Goal: Task Accomplishment & Management: Manage account settings

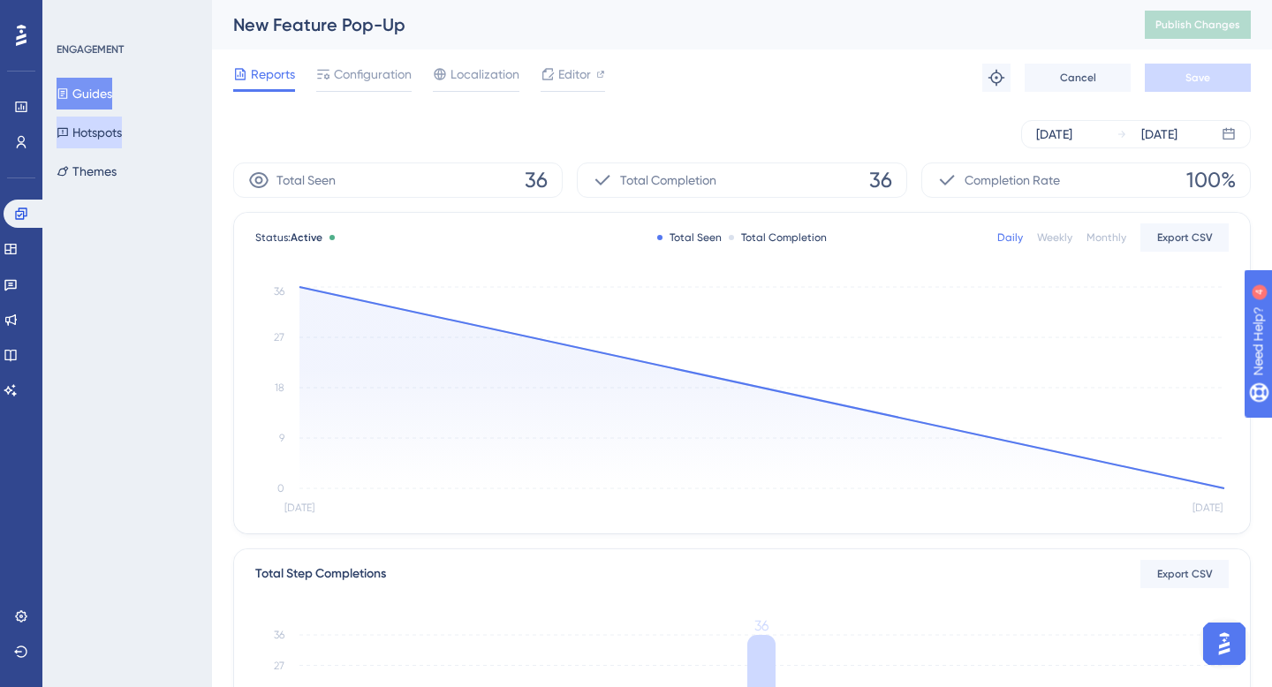
click at [122, 132] on button "Hotspots" at bounding box center [89, 133] width 65 height 32
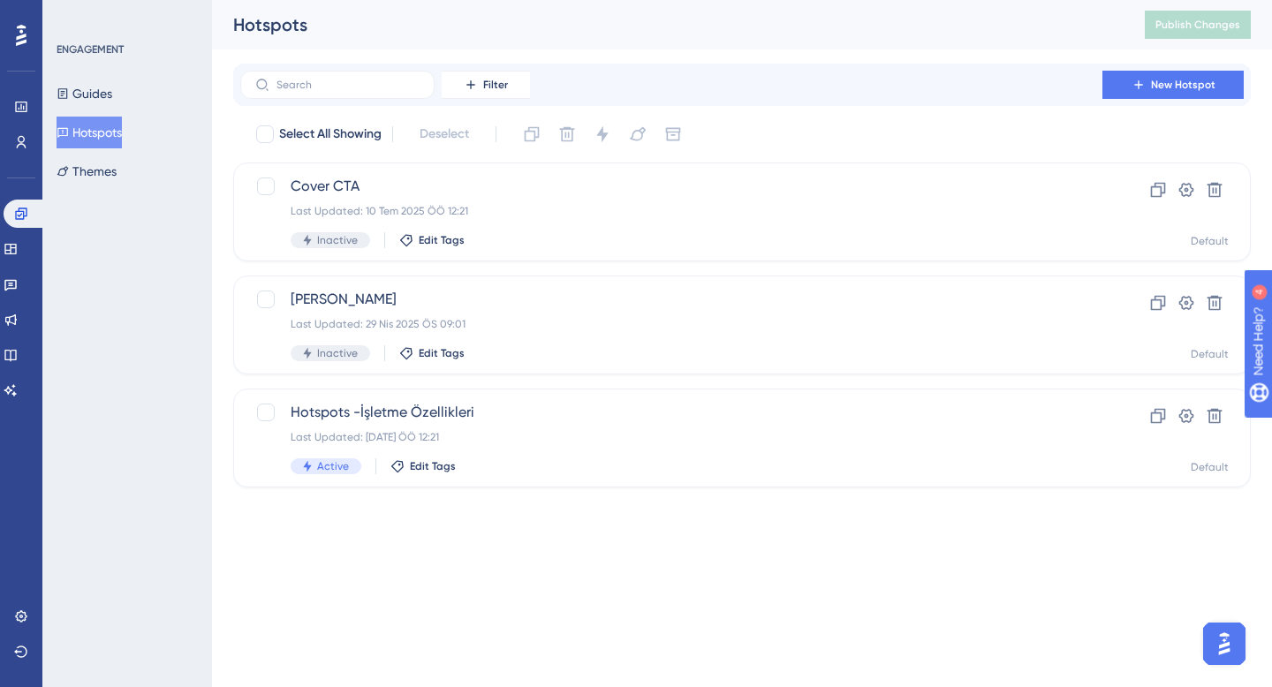
click at [122, 132] on button "Hotspots" at bounding box center [89, 133] width 65 height 32
click at [101, 87] on button "Guides" at bounding box center [85, 94] width 56 height 32
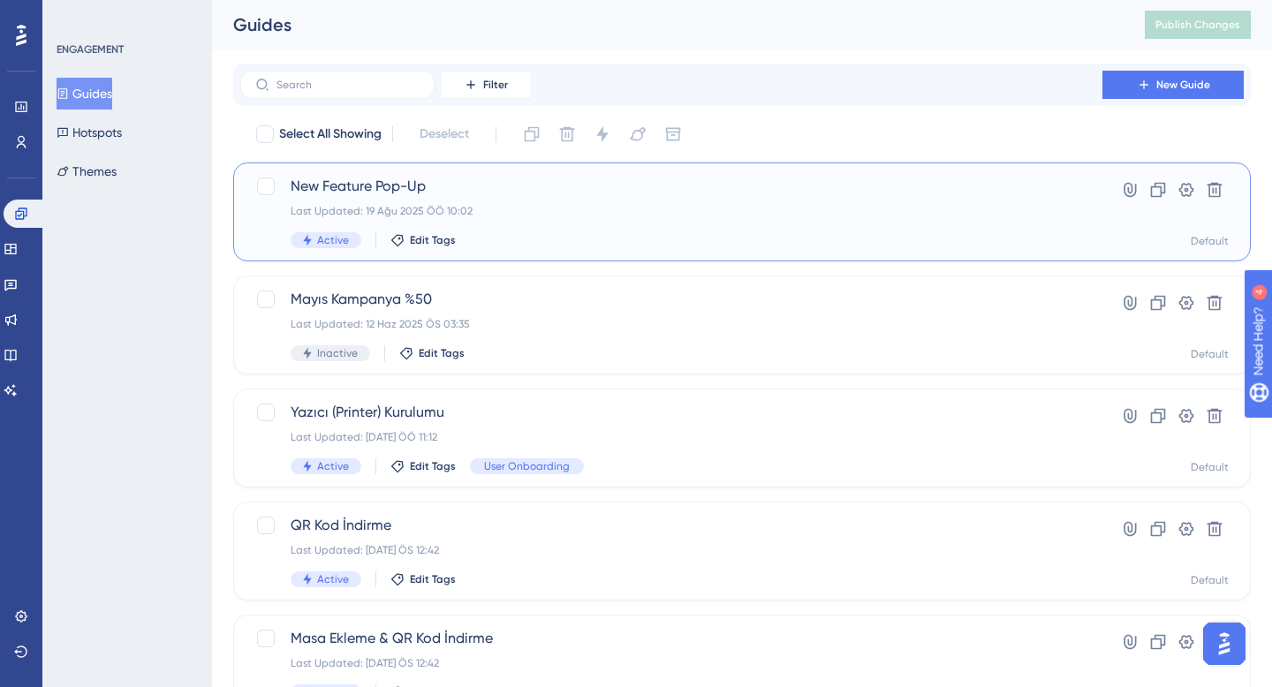
click at [543, 199] on div "New Feature Pop-Up Last Updated: 19 Ağu 2025 ÖÖ 10:02 Active Edit Tags" at bounding box center [671, 212] width 761 height 72
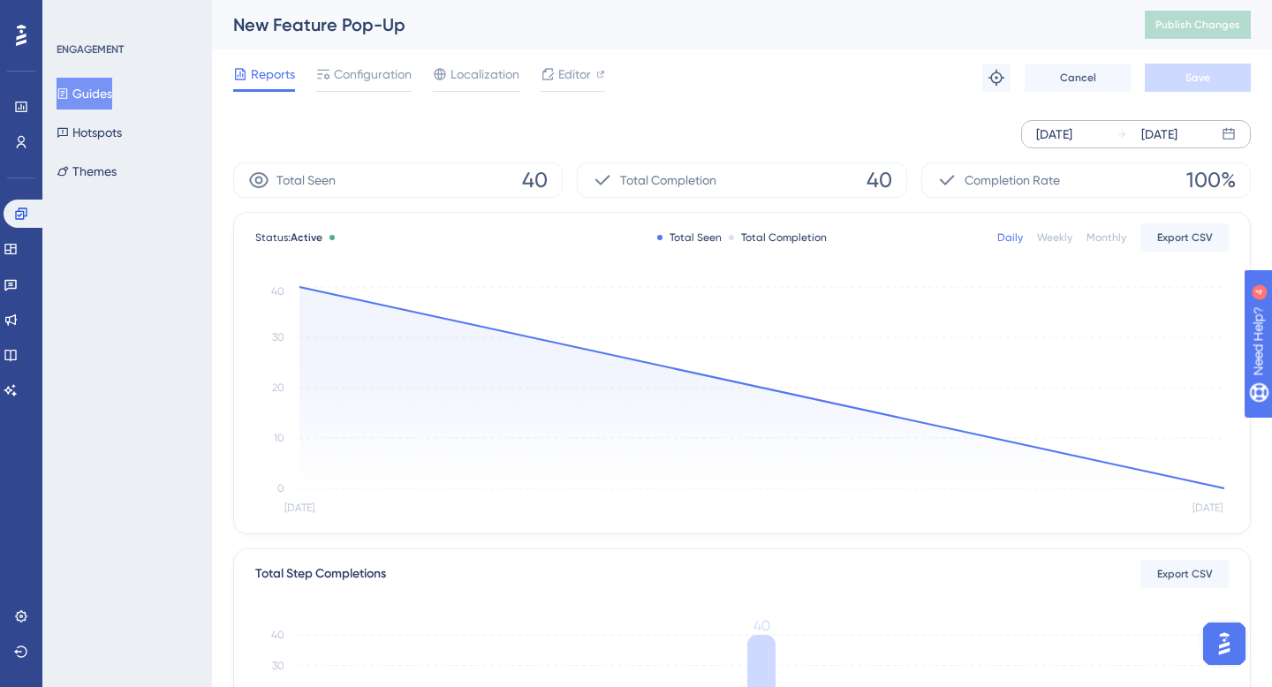
click at [1072, 133] on div "[DATE]" at bounding box center [1054, 134] width 36 height 21
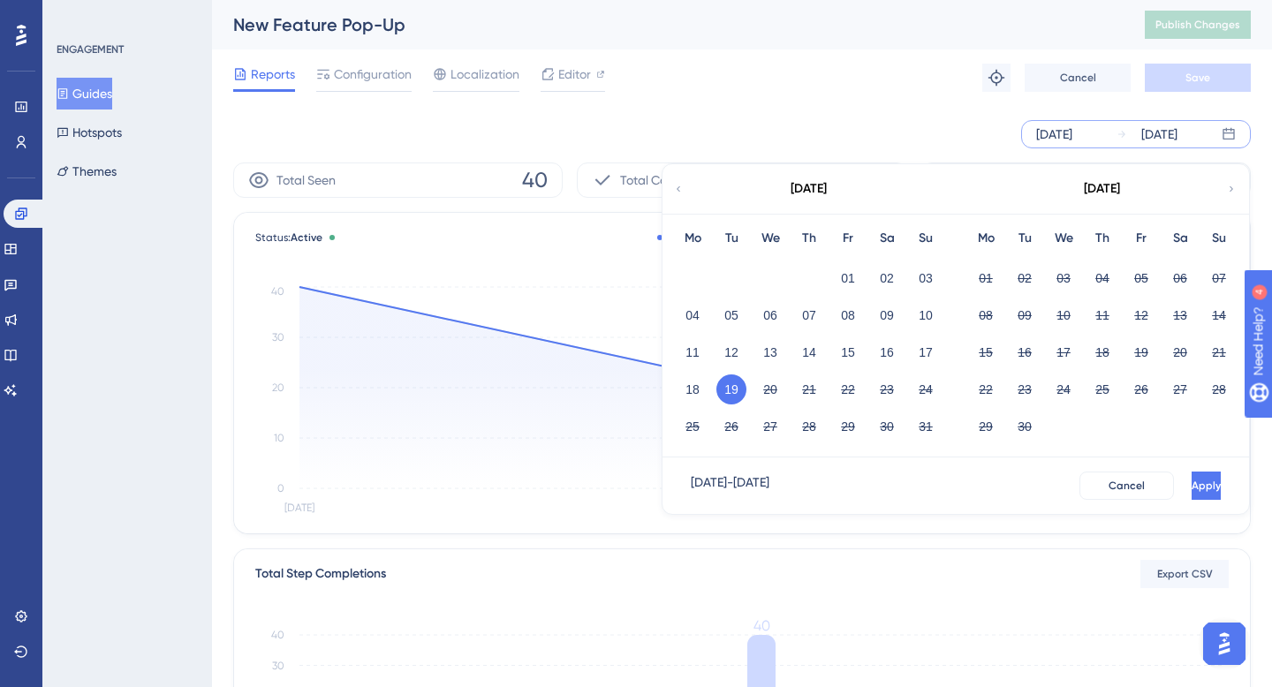
click at [781, 104] on div "Reports Configuration Localization Editor Troubleshoot Cancel Save" at bounding box center [741, 77] width 1017 height 57
